Goal: Task Accomplishment & Management: Manage account settings

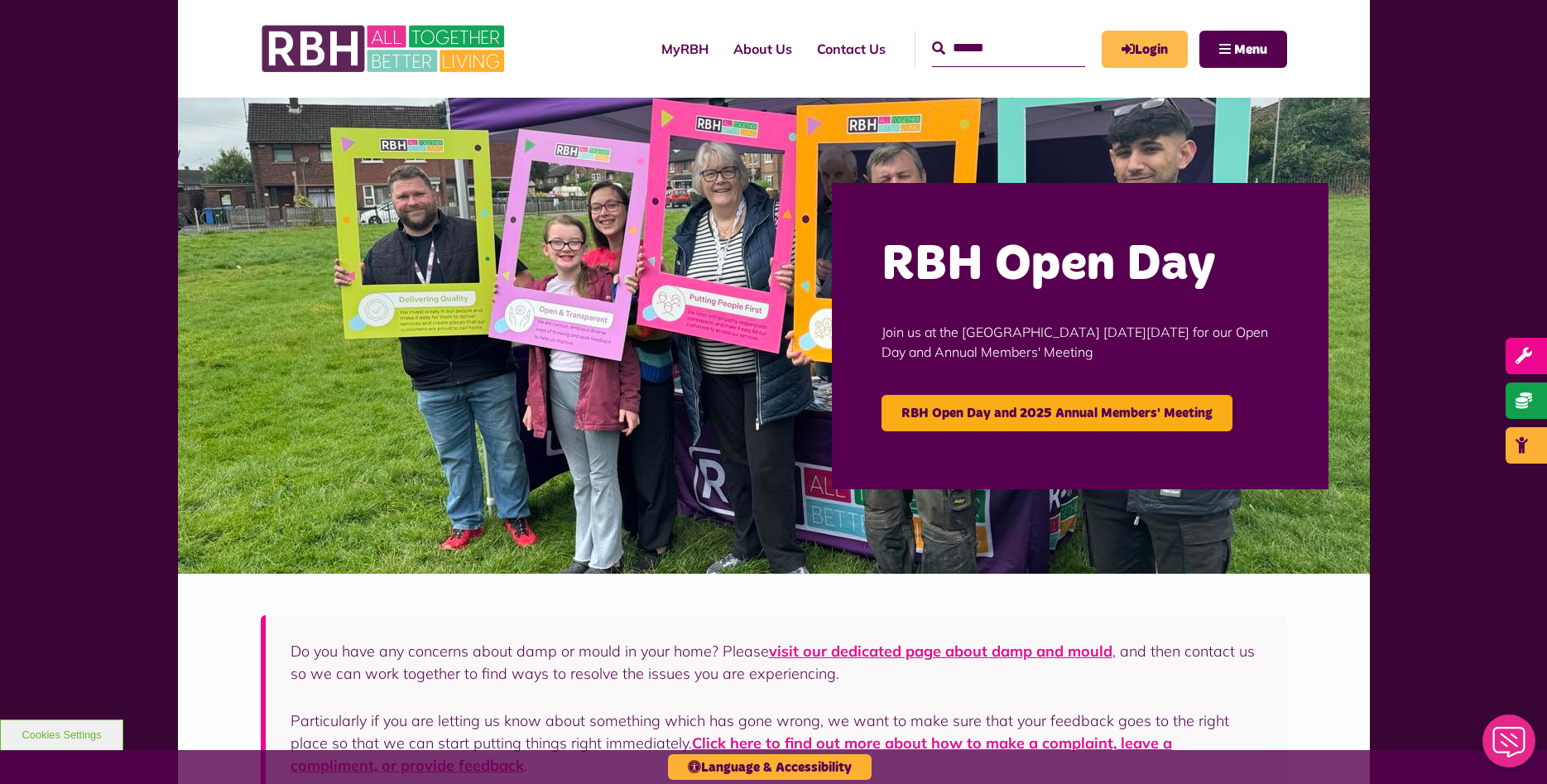
click at [0, 0] on icon "MyRBH" at bounding box center [0, 0] width 0 height 0
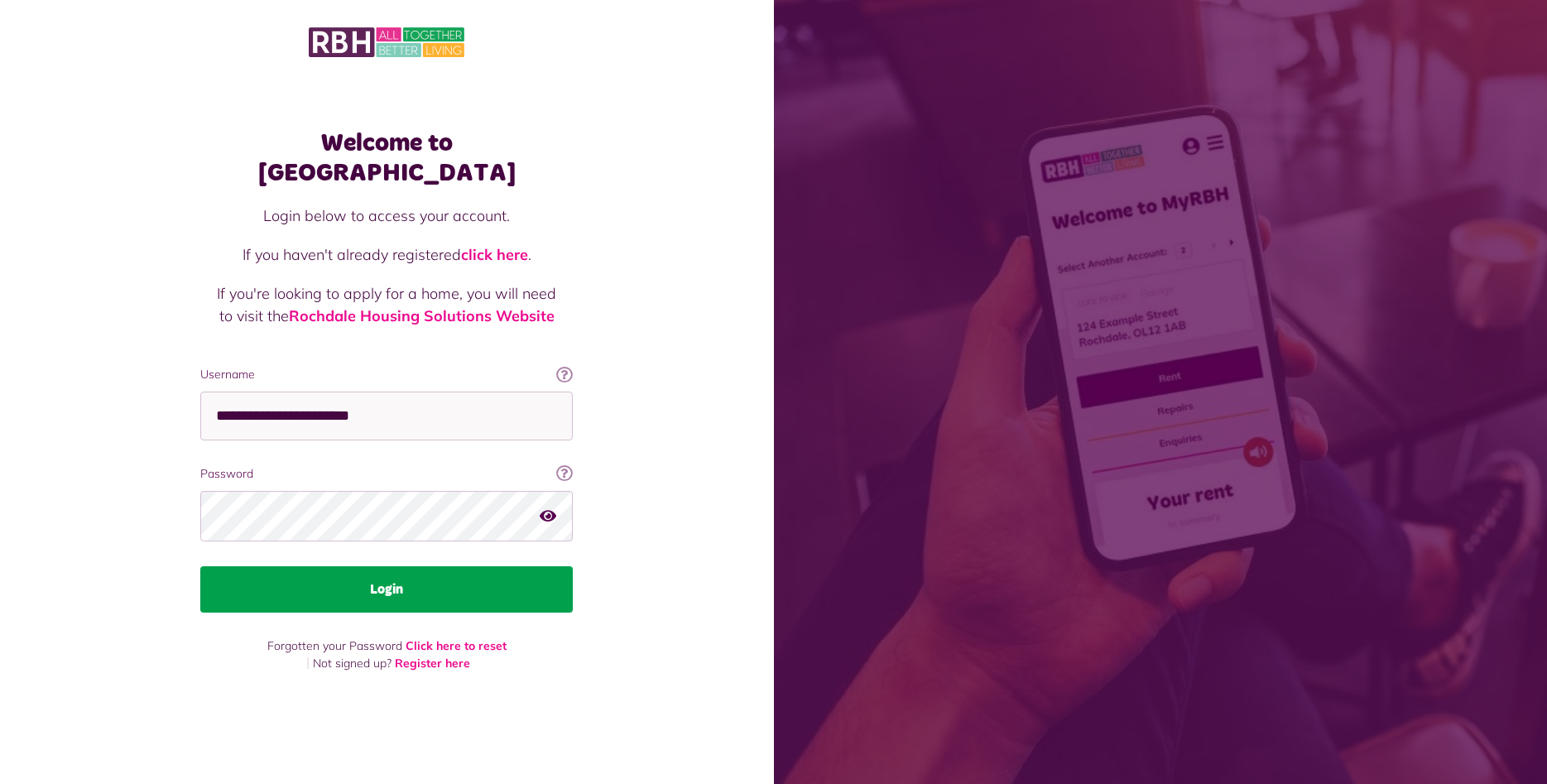
click at [442, 580] on button "Login" at bounding box center [386, 590] width 372 height 46
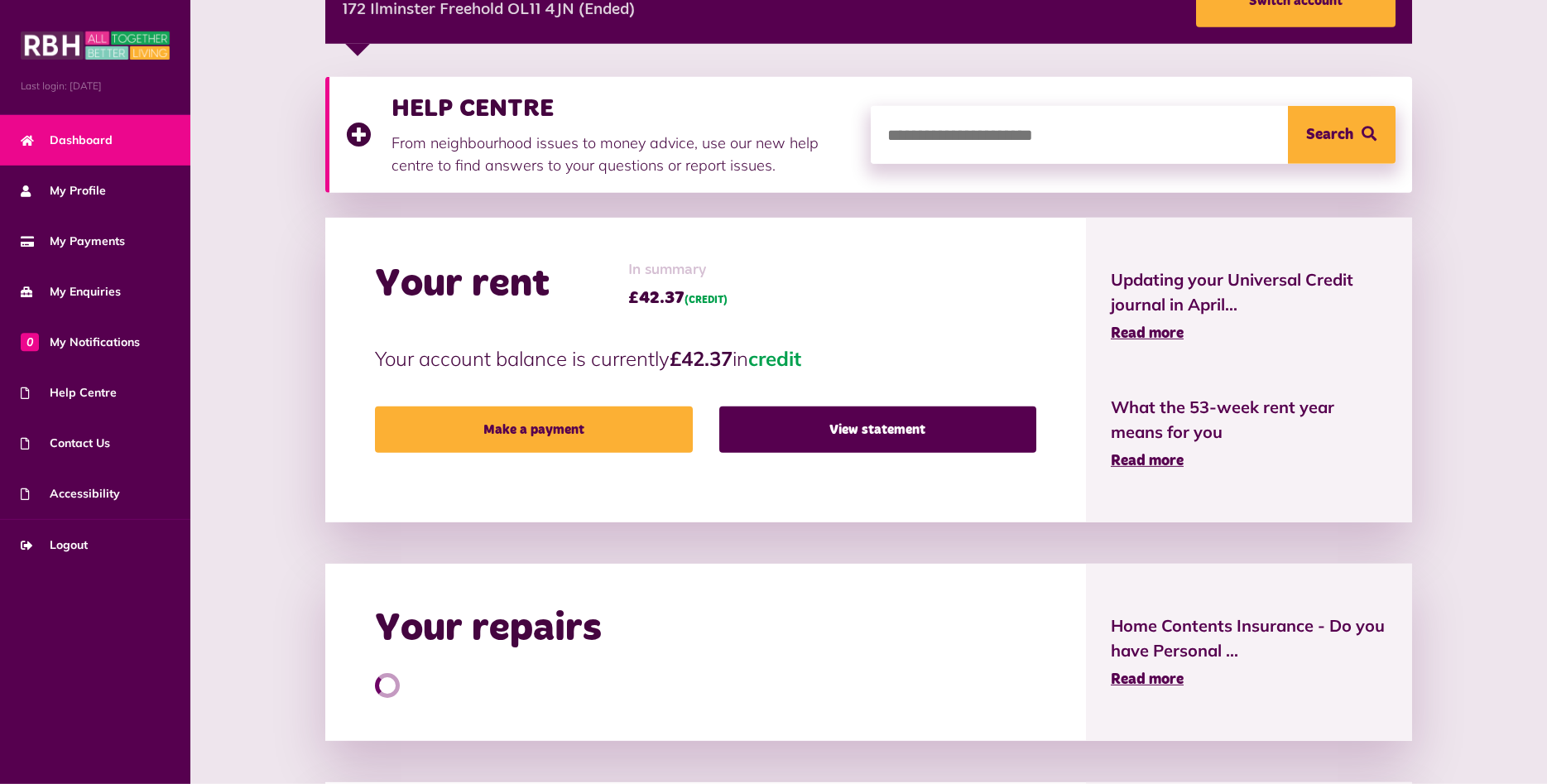
scroll to position [253, 0]
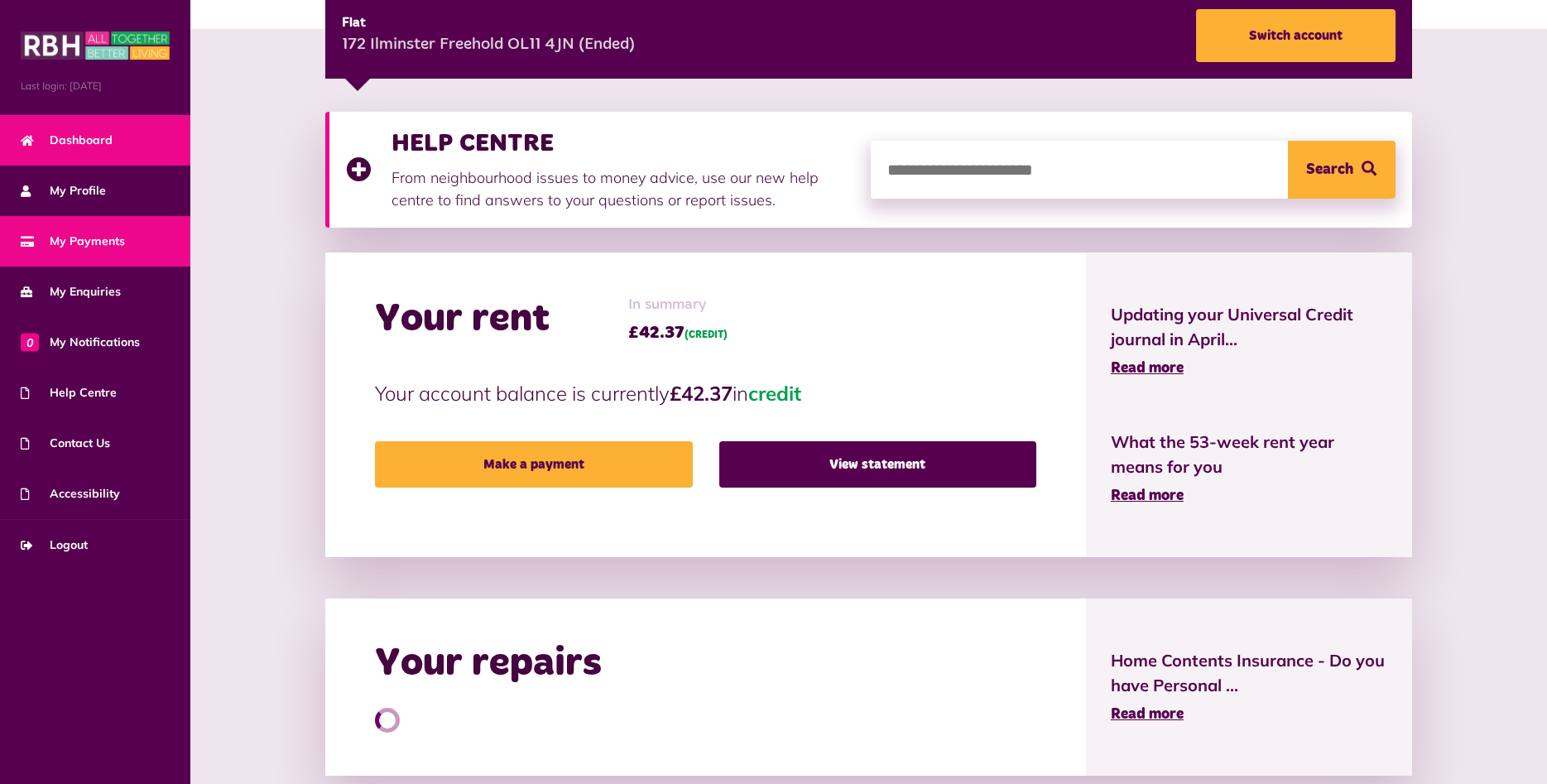
click at [98, 245] on span "My Payments" at bounding box center [73, 241] width 104 height 17
